Goal: Information Seeking & Learning: Learn about a topic

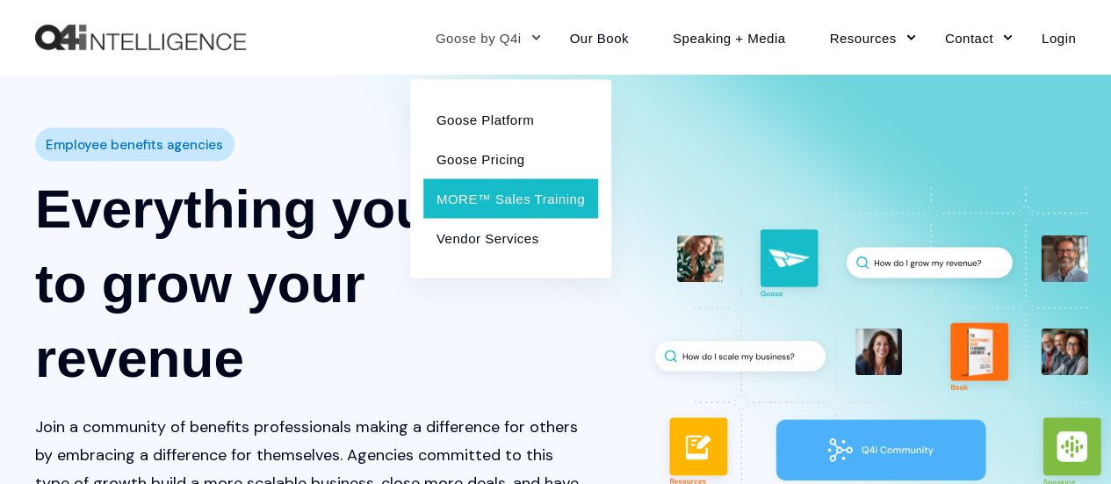
click at [495, 193] on link "MORE™ Sales Training" at bounding box center [510, 198] width 175 height 40
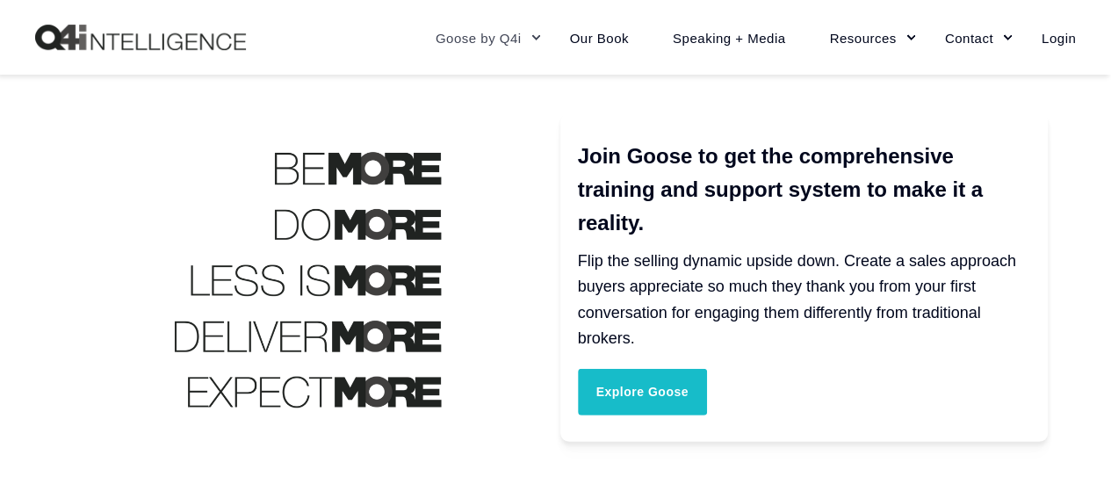
scroll to position [2555, 0]
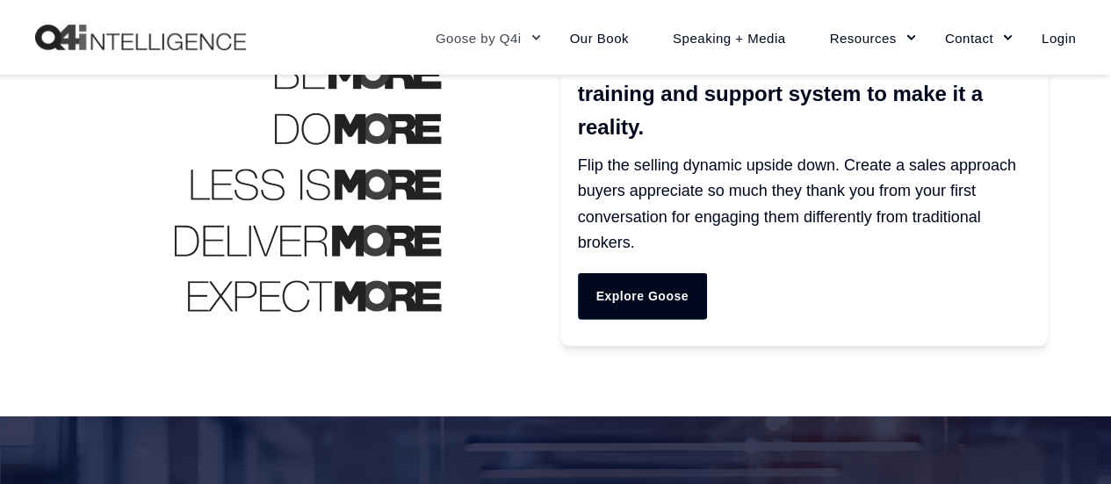
click at [645, 288] on link "Explore Goose" at bounding box center [642, 296] width 129 height 46
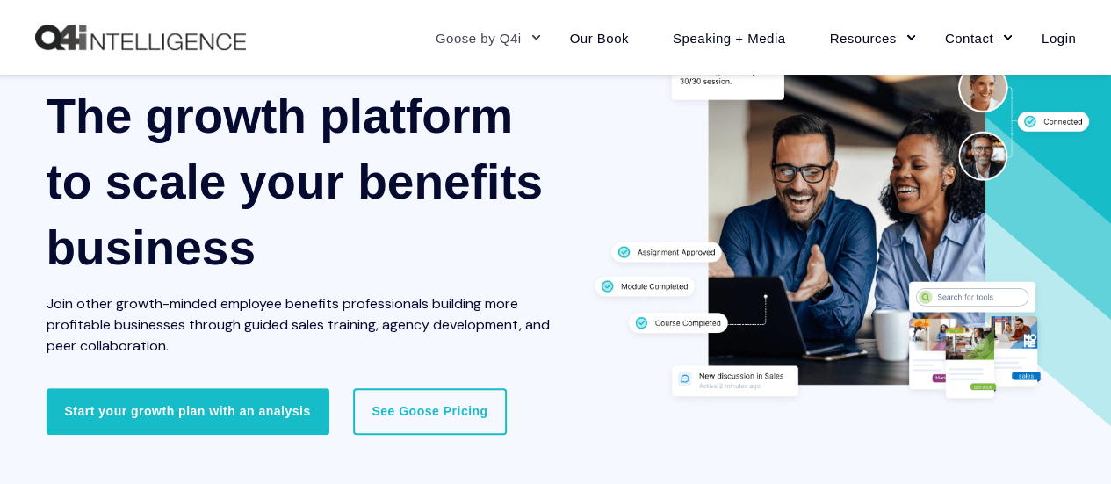
scroll to position [165, 0]
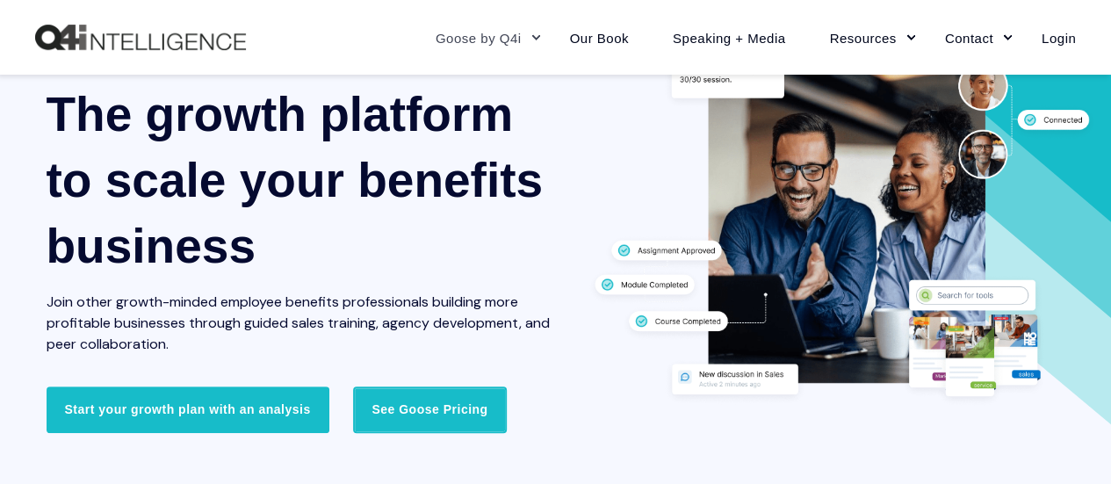
click at [436, 425] on link "See Goose Pricing" at bounding box center [429, 409] width 153 height 46
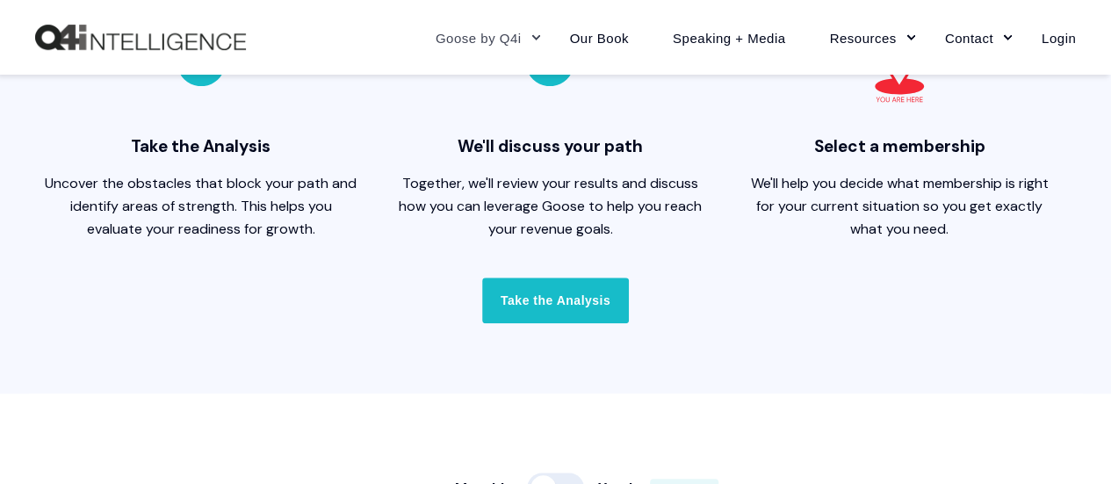
scroll to position [605, 0]
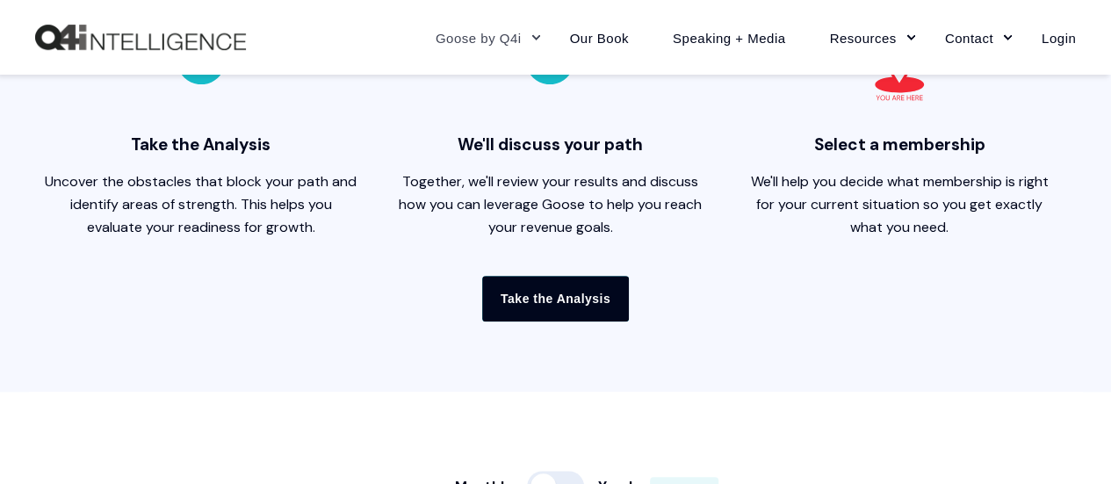
click at [563, 300] on link "Take the Analysis" at bounding box center [555, 299] width 147 height 46
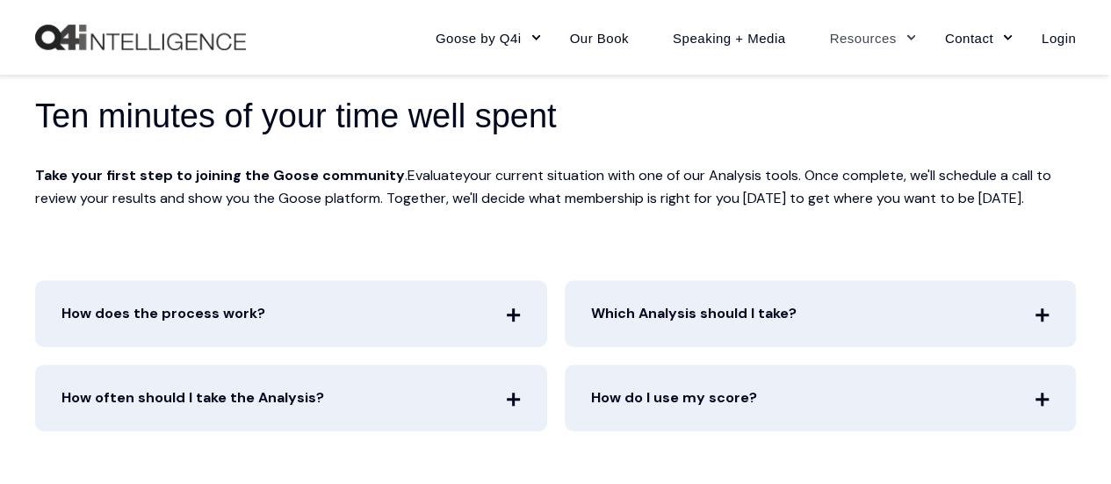
scroll to position [533, 0]
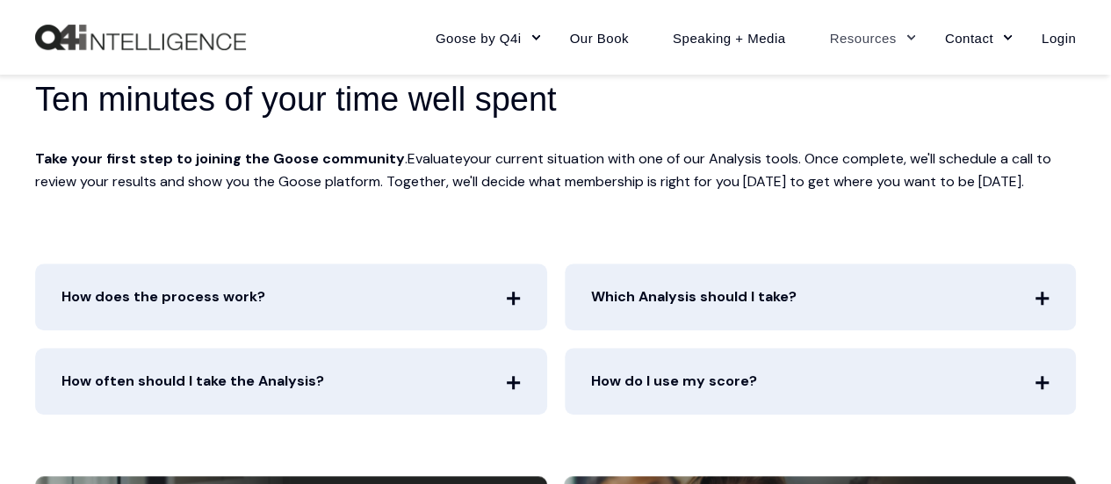
click at [504, 296] on span "How does the process work?" at bounding box center [291, 296] width 512 height 67
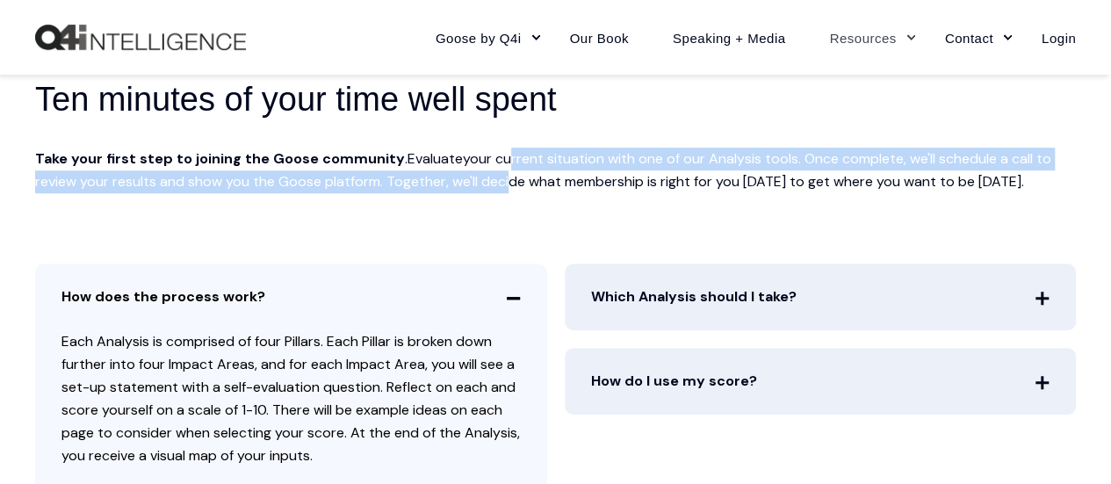
drag, startPoint x: 490, startPoint y: 168, endPoint x: 504, endPoint y: 261, distance: 94.1
click at [504, 261] on div "Ten minutes of your time well spent Take your first step to joining the Goose c…" at bounding box center [555, 135] width 1111 height 256
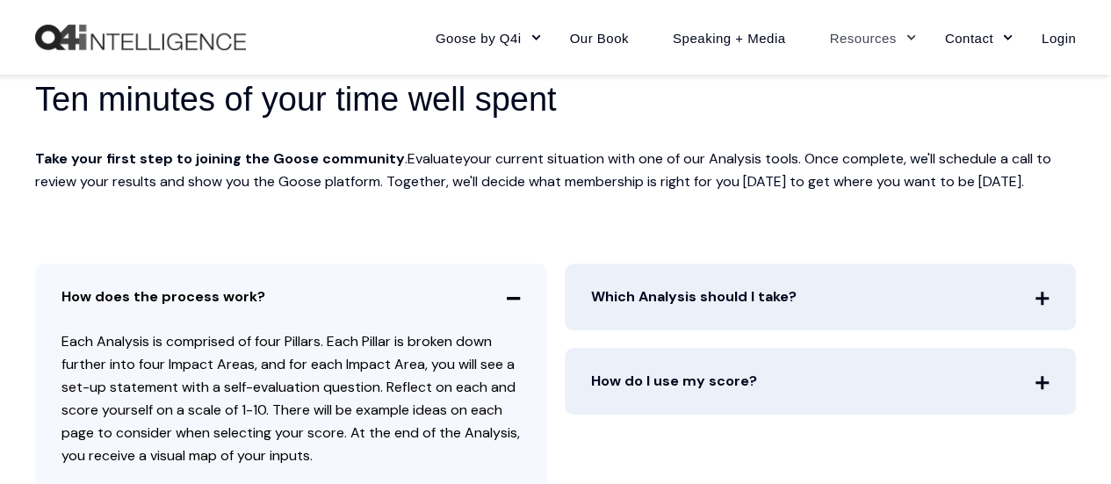
click at [520, 252] on div "Ten minutes of your time well spent Take your first step to joining the Goose c…" at bounding box center [555, 135] width 1111 height 256
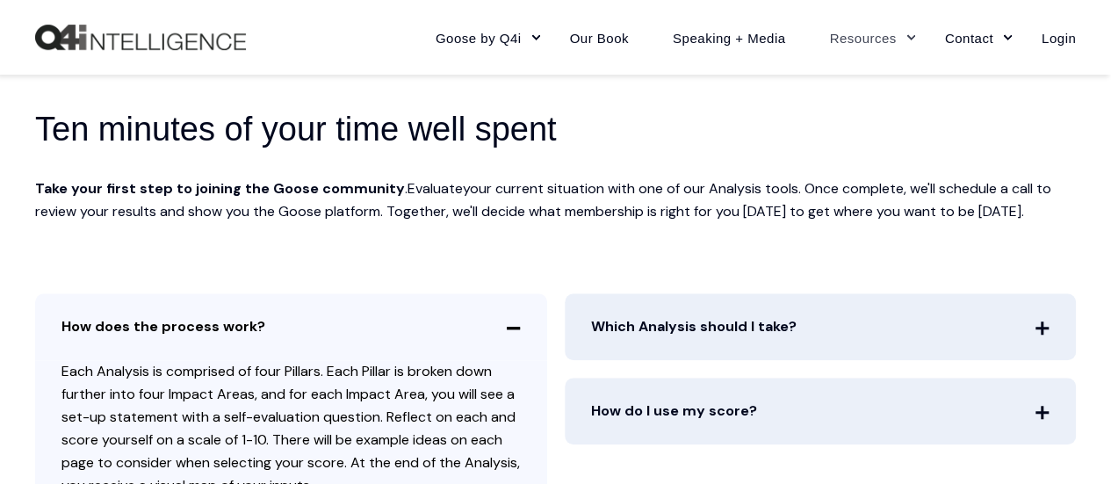
scroll to position [504, 0]
click at [716, 335] on span "Which Analysis should I take?" at bounding box center [821, 325] width 512 height 67
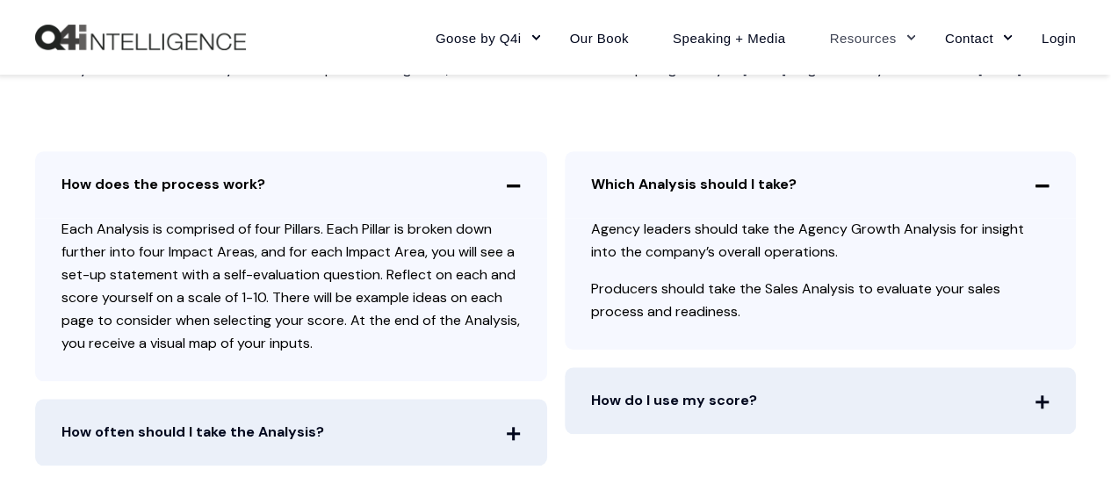
scroll to position [646, 0]
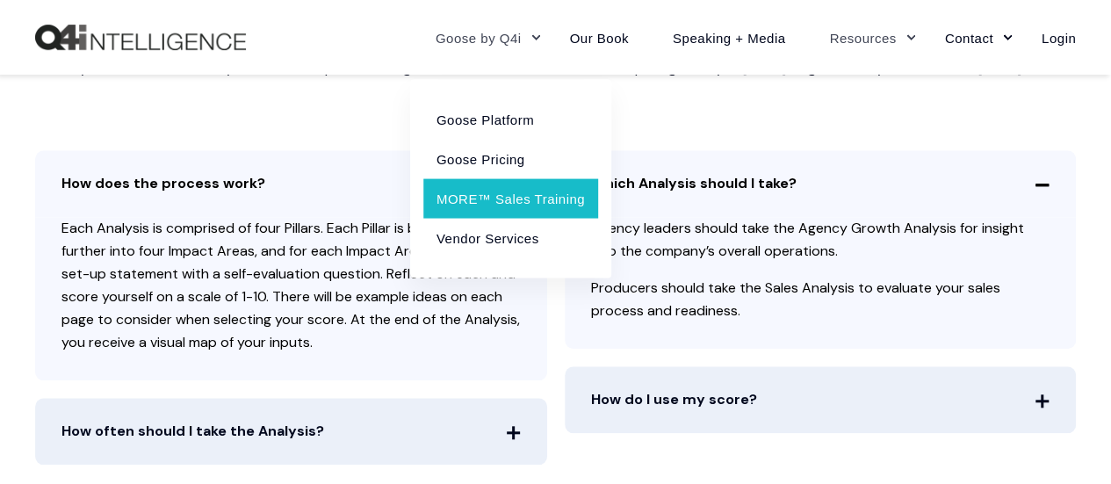
click at [479, 198] on link "MORE™ Sales Training" at bounding box center [510, 198] width 175 height 40
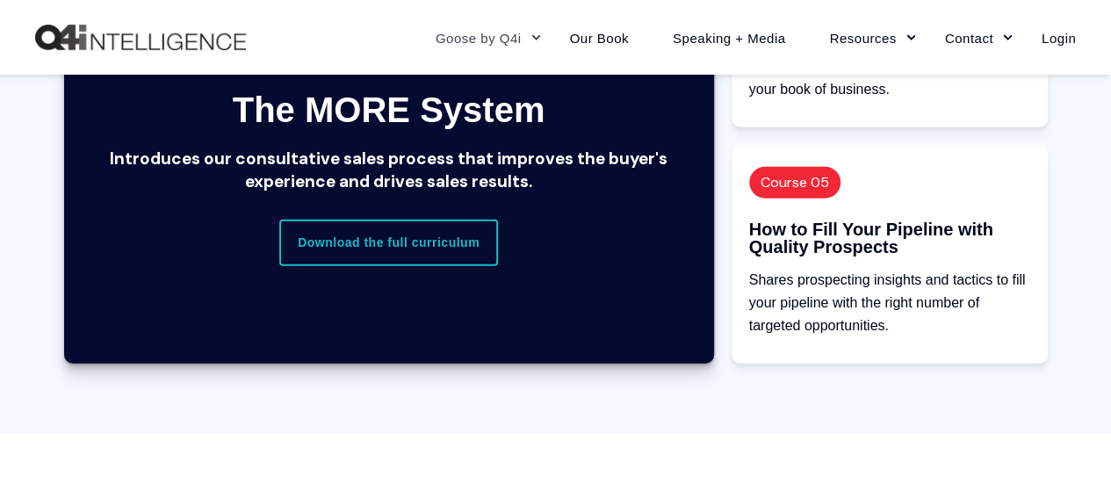
scroll to position [2068, 0]
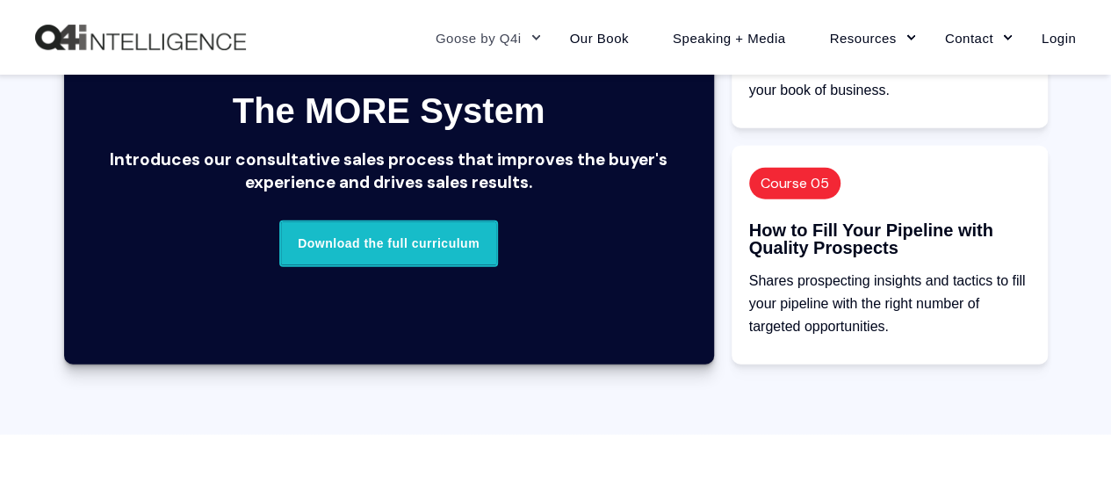
click at [393, 243] on link "Download the full curriculum" at bounding box center [388, 243] width 219 height 46
